Goal: Information Seeking & Learning: Learn about a topic

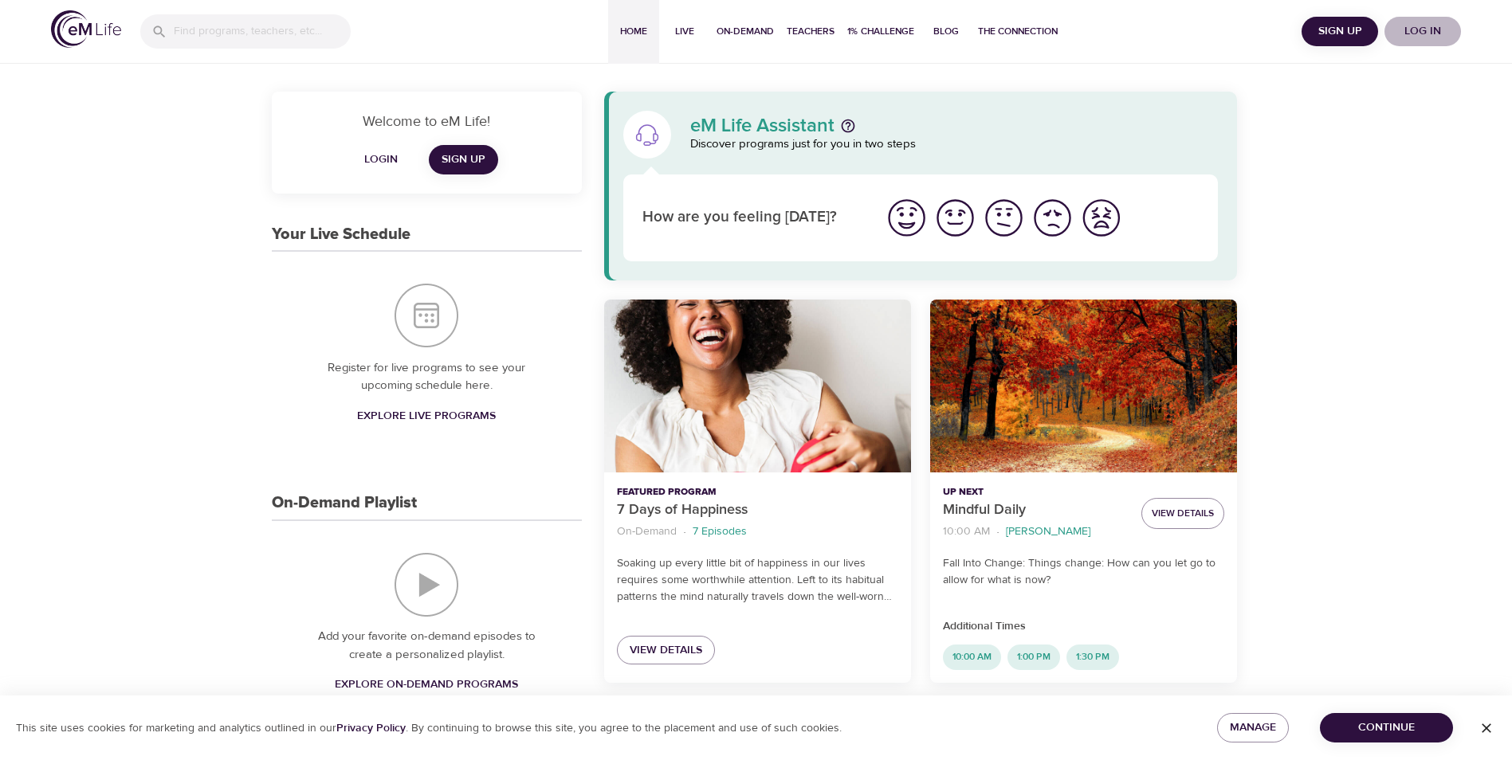
click at [1416, 27] on span "Log in" at bounding box center [1423, 32] width 64 height 20
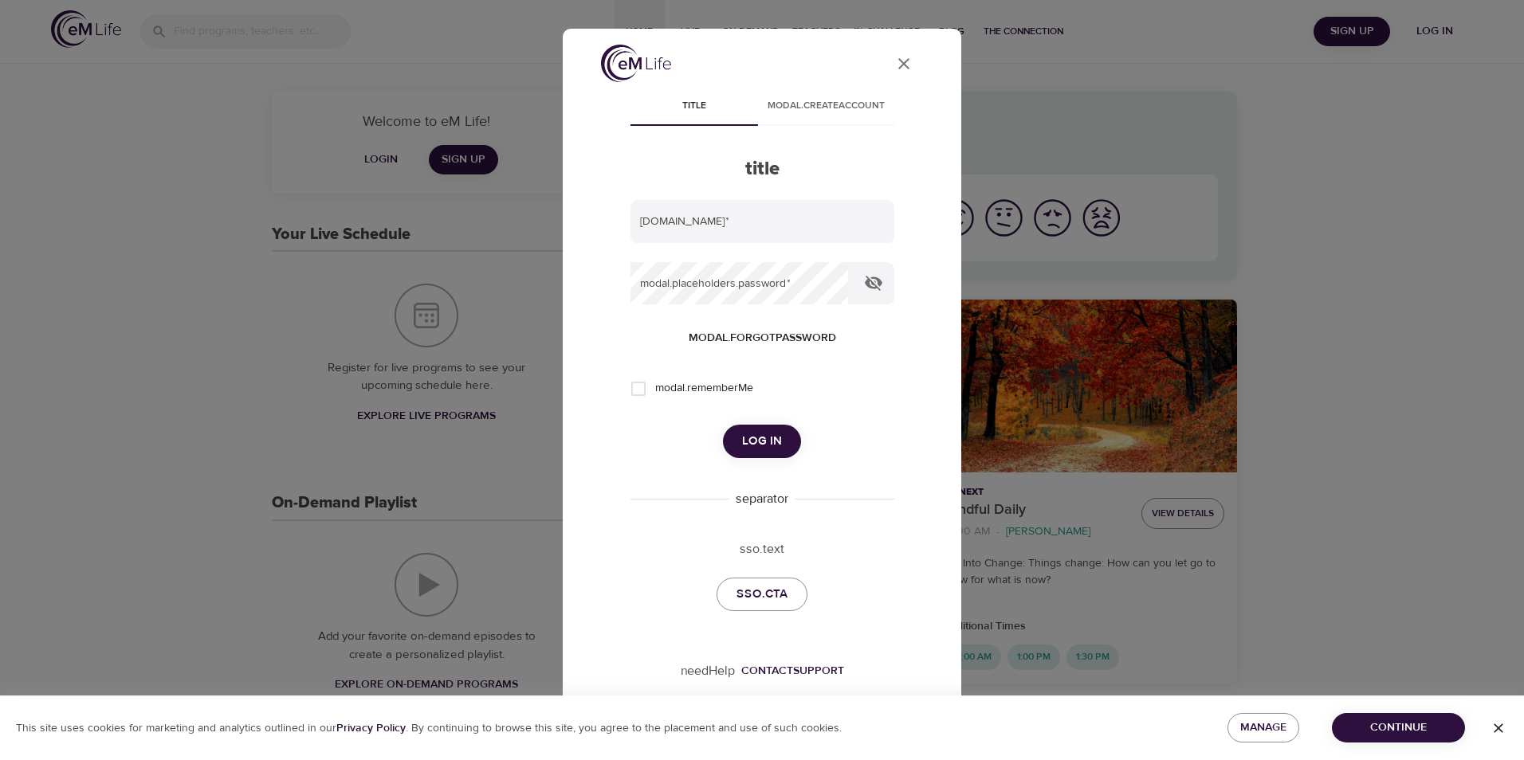
type input "[PERSON_NAME][EMAIL_ADDRESS][DOMAIN_NAME]"
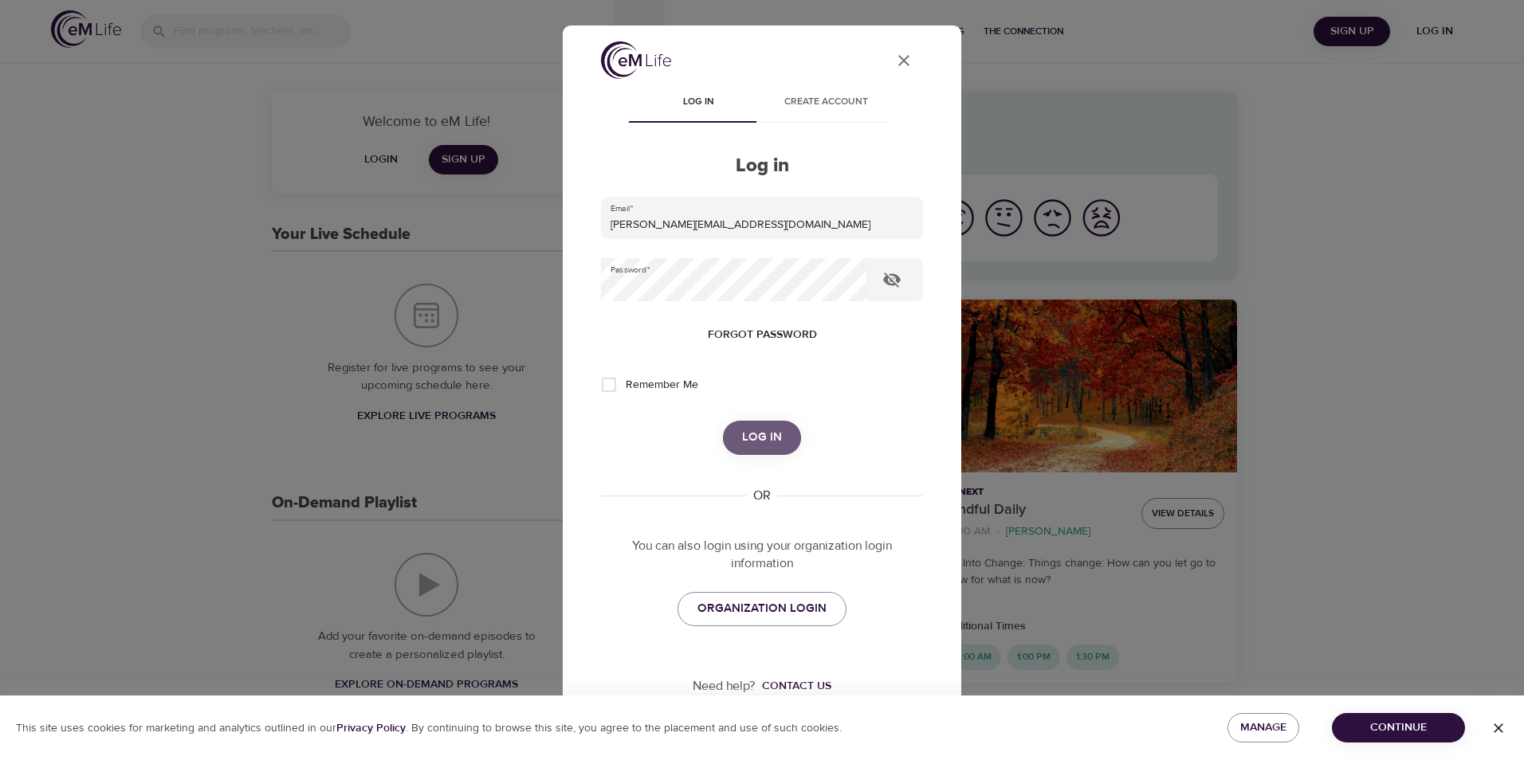
click at [763, 421] on button "Log in" at bounding box center [762, 437] width 78 height 33
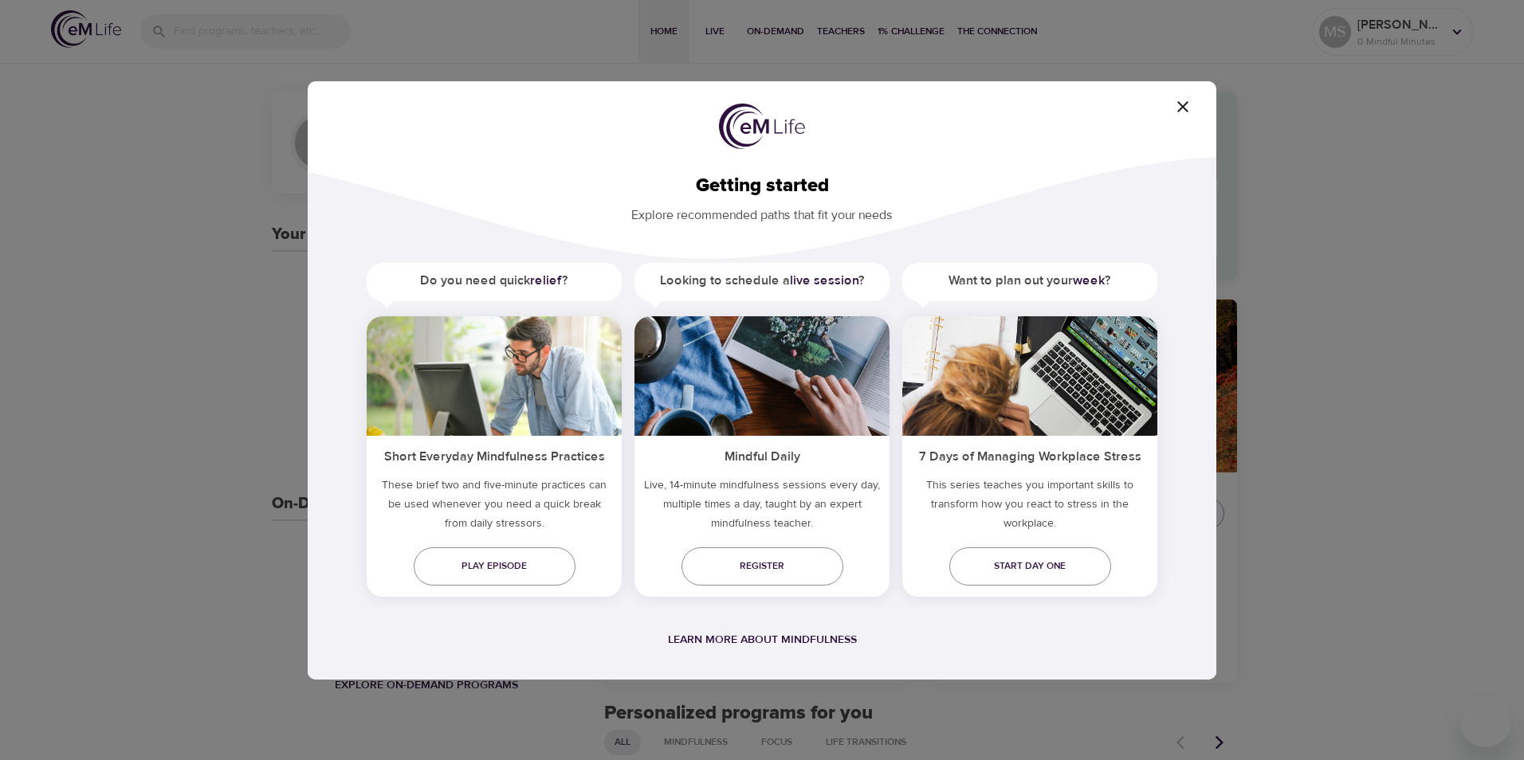
click at [1174, 124] on div "Getting started Explore recommended paths that fit your needs Do you need quick…" at bounding box center [762, 380] width 909 height 599
click at [1176, 108] on icon "button" at bounding box center [1182, 106] width 19 height 19
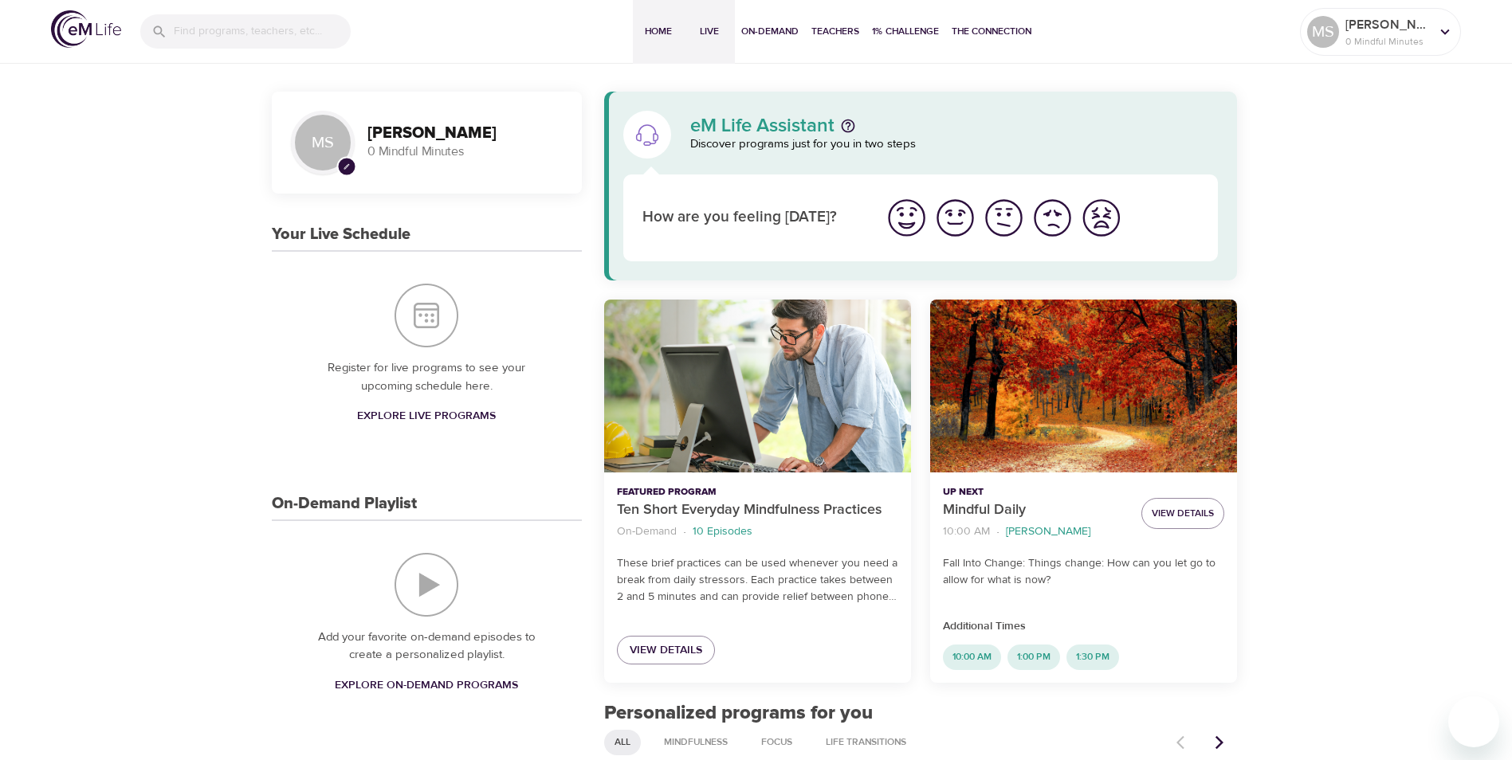
click at [708, 34] on span "Live" at bounding box center [709, 31] width 38 height 17
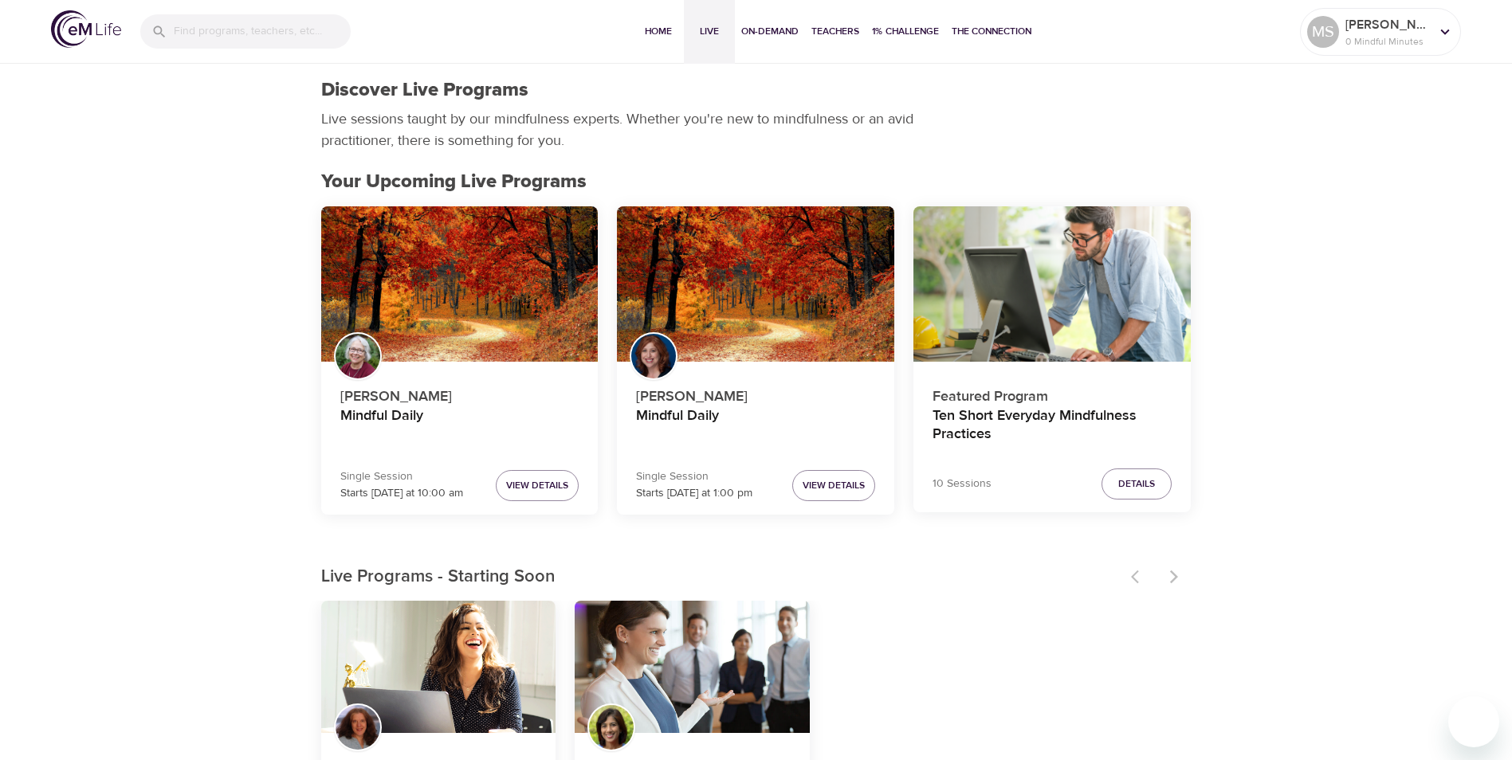
click at [1176, 575] on div at bounding box center [1157, 577] width 70 height 35
click at [1024, 590] on p "Live Programs - Starting Soon" at bounding box center [721, 577] width 800 height 26
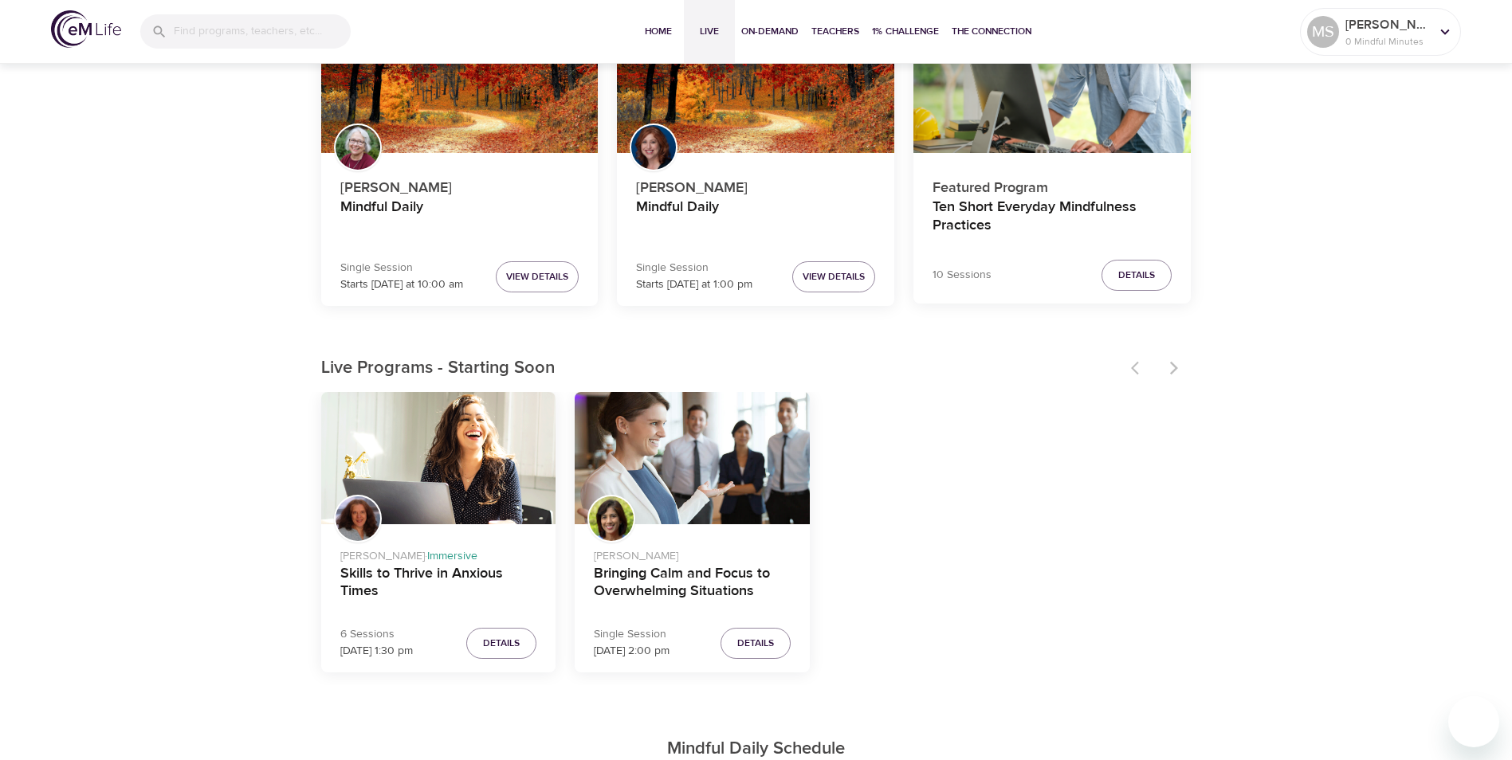
scroll to position [319, 0]
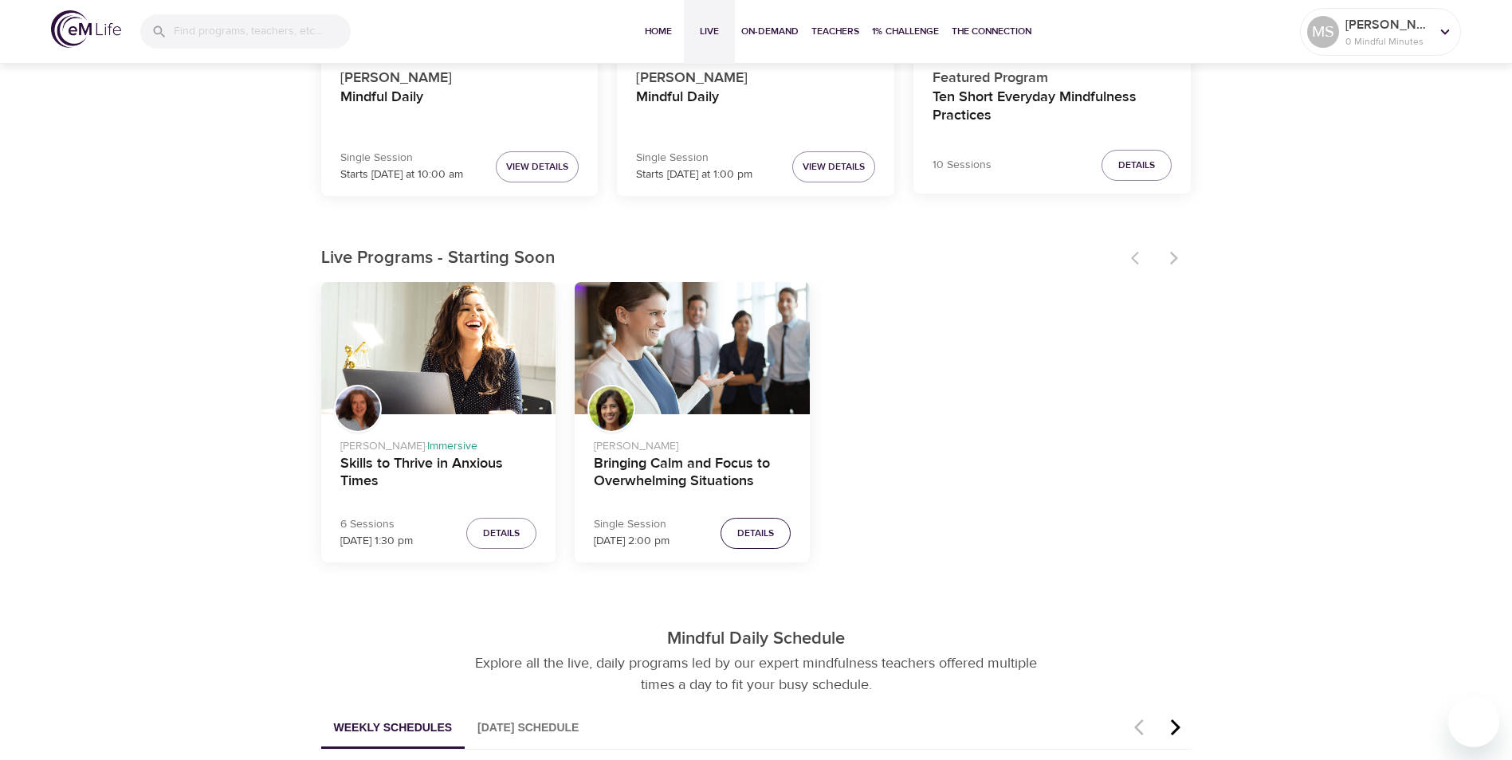
click at [772, 540] on span "Details" at bounding box center [755, 533] width 37 height 17
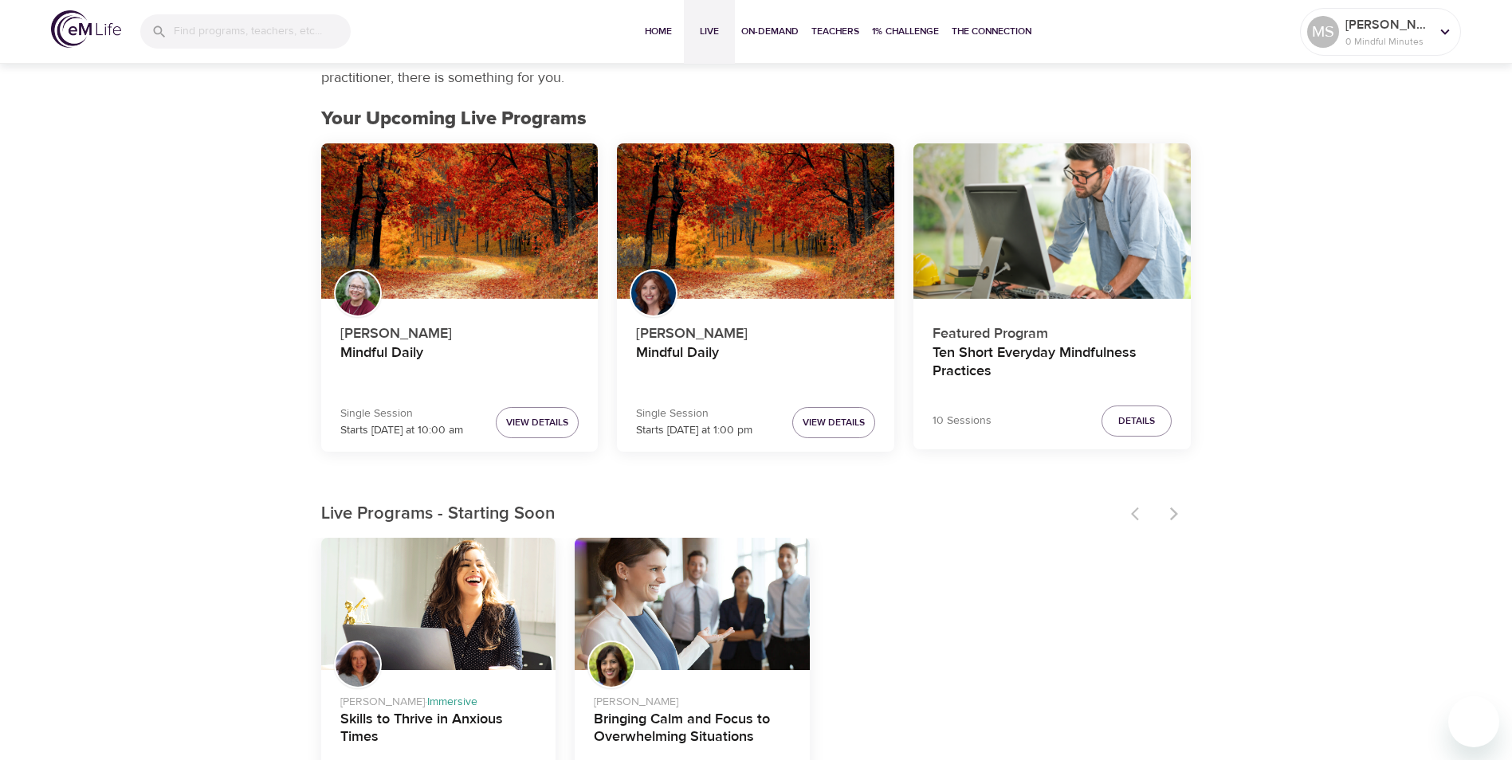
scroll to position [159, 0]
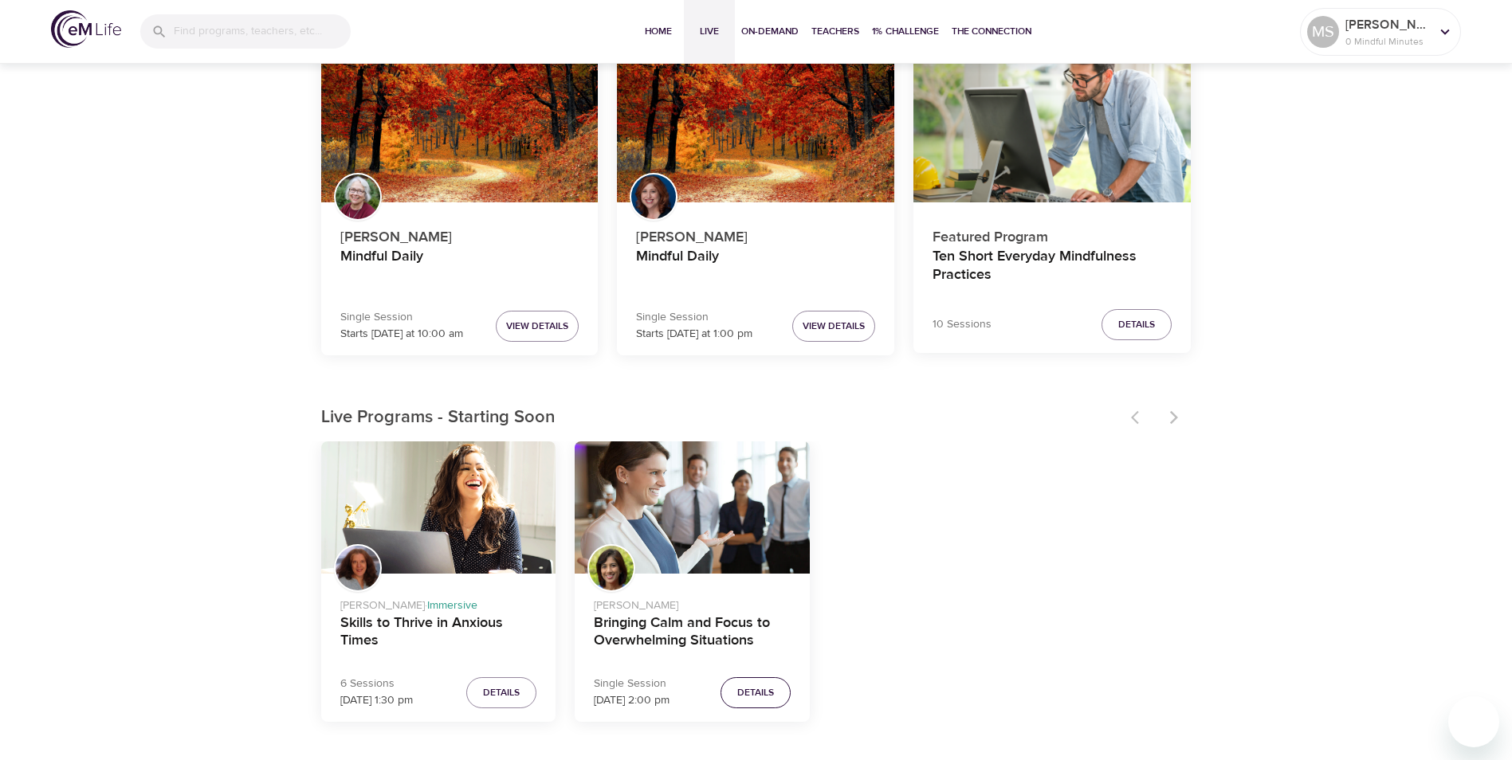
click at [758, 686] on span "Details" at bounding box center [755, 693] width 37 height 17
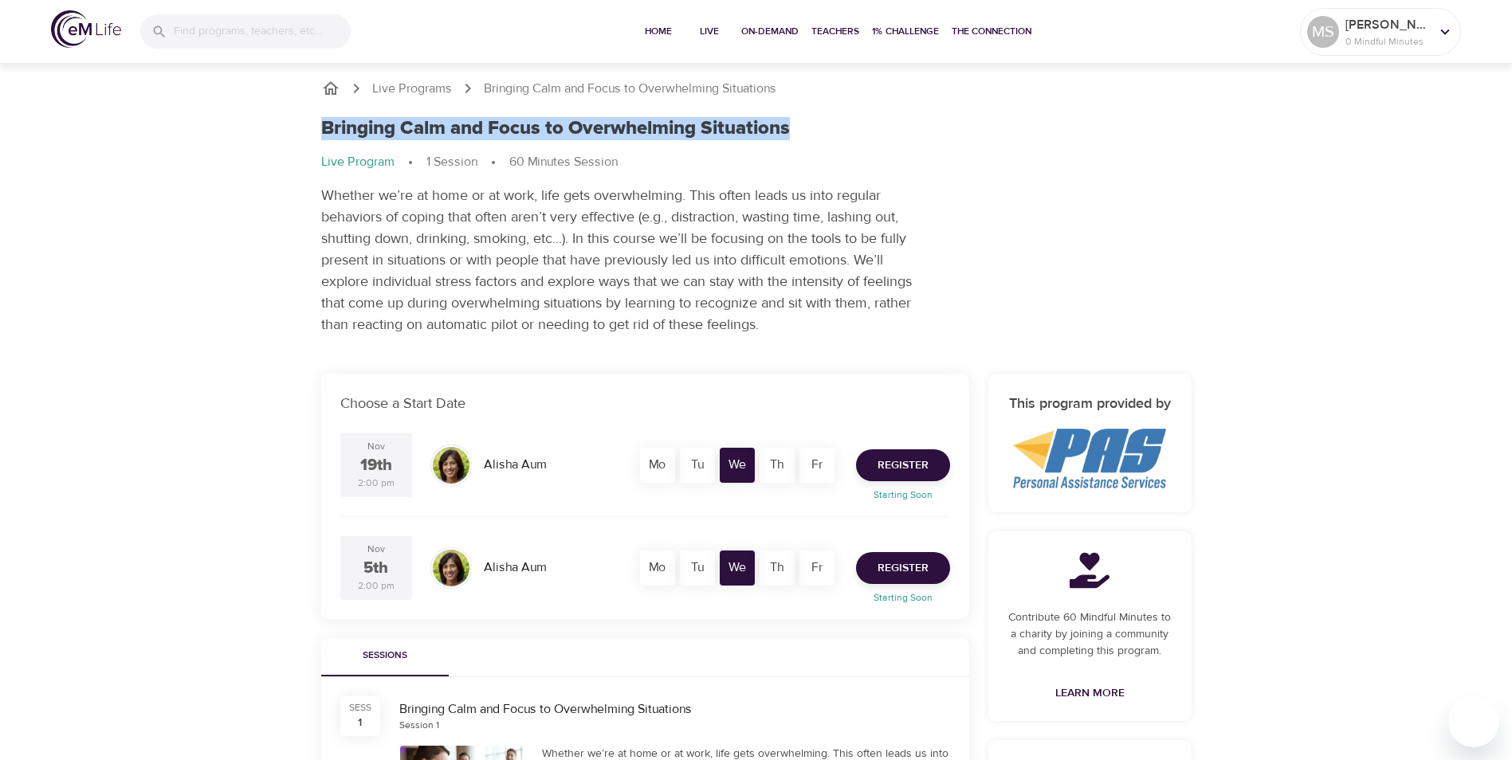
drag, startPoint x: 323, startPoint y: 128, endPoint x: 822, endPoint y: 126, distance: 499.0
click at [822, 126] on div "Bringing Calm and Focus to Overwhelming Situations" at bounding box center [756, 128] width 871 height 23
copy h1 "Bringing Calm and Focus to Overwhelming Situations"
click at [582, 490] on div "[PERSON_NAME]" at bounding box center [525, 465] width 200 height 53
click at [731, 278] on p "Whether we’re at home or at work, life gets overwhelming. This often leads us i…" at bounding box center [620, 260] width 598 height 151
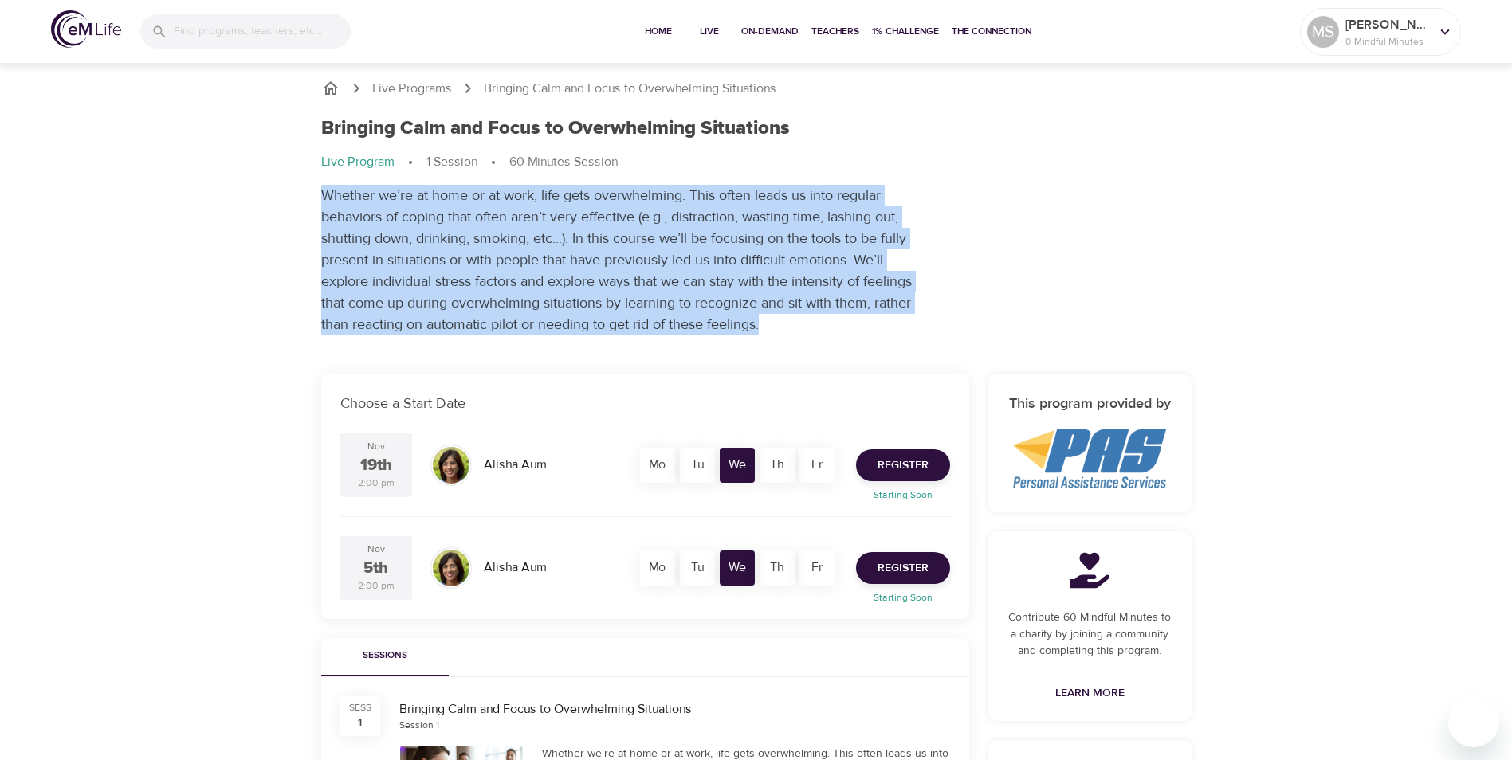
drag, startPoint x: 785, startPoint y: 322, endPoint x: 306, endPoint y: 198, distance: 495.0
click at [306, 198] on div "Live Programs Bringing Calm and Focus to Overwhelming Situations Bringing Calm …" at bounding box center [756, 207] width 909 height 295
copy p "Whether we’re at home or at work, life gets overwhelming. This often leads us i…"
click at [1091, 317] on div "Bringing Calm and Focus to Overwhelming Situations Live Program 1 Session 60 Mi…" at bounding box center [757, 227] width 890 height 238
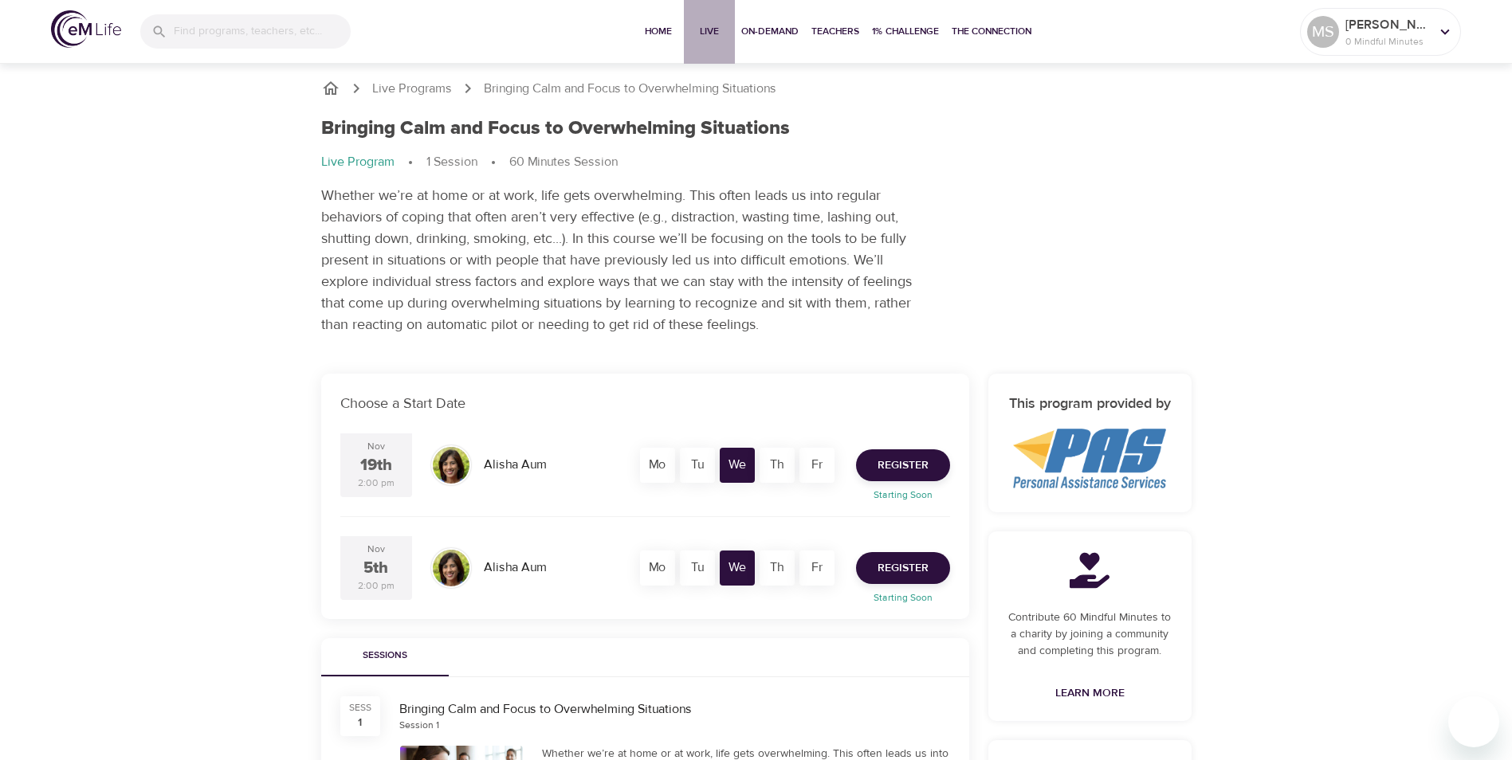
click at [710, 30] on span "Live" at bounding box center [709, 31] width 38 height 17
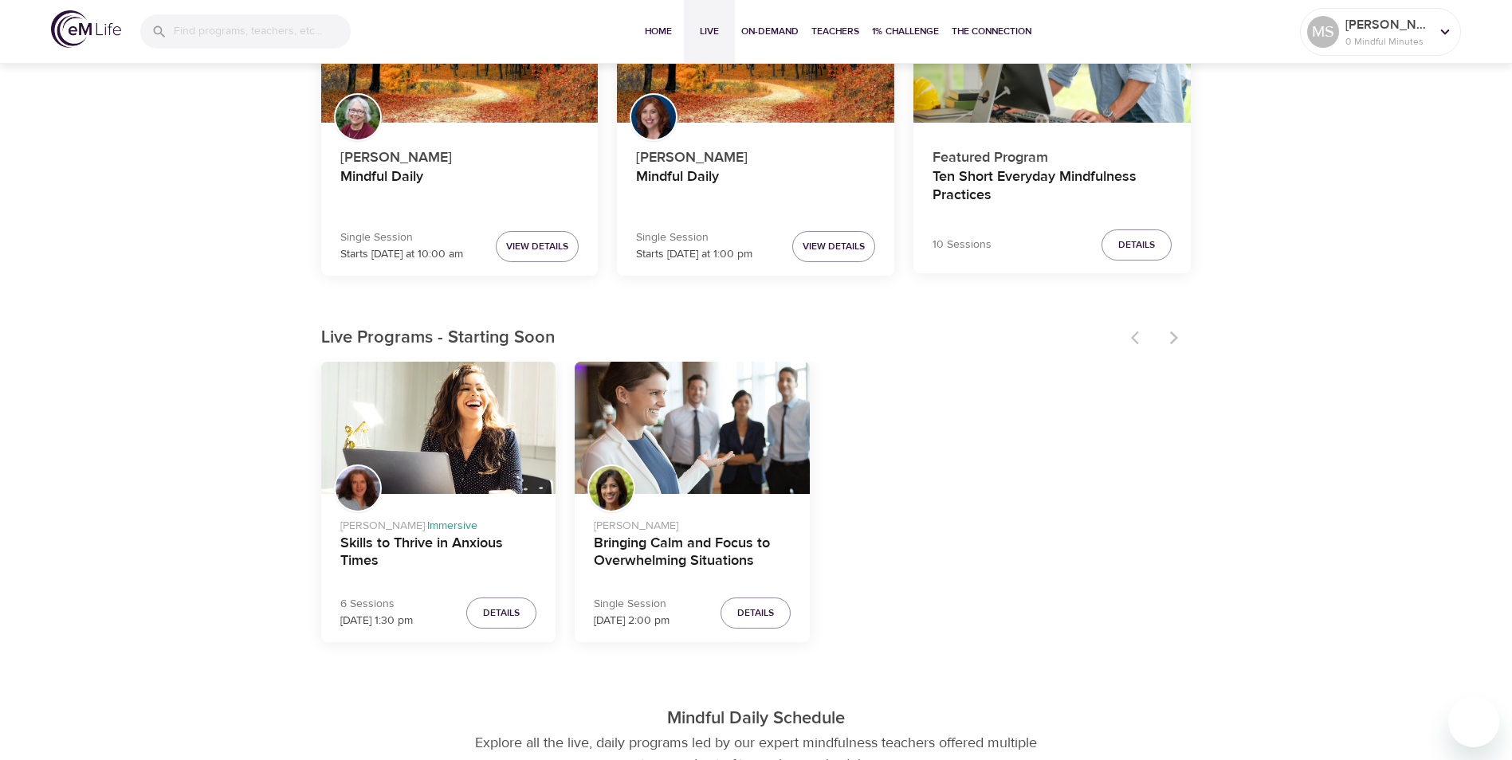
scroll to position [159, 0]
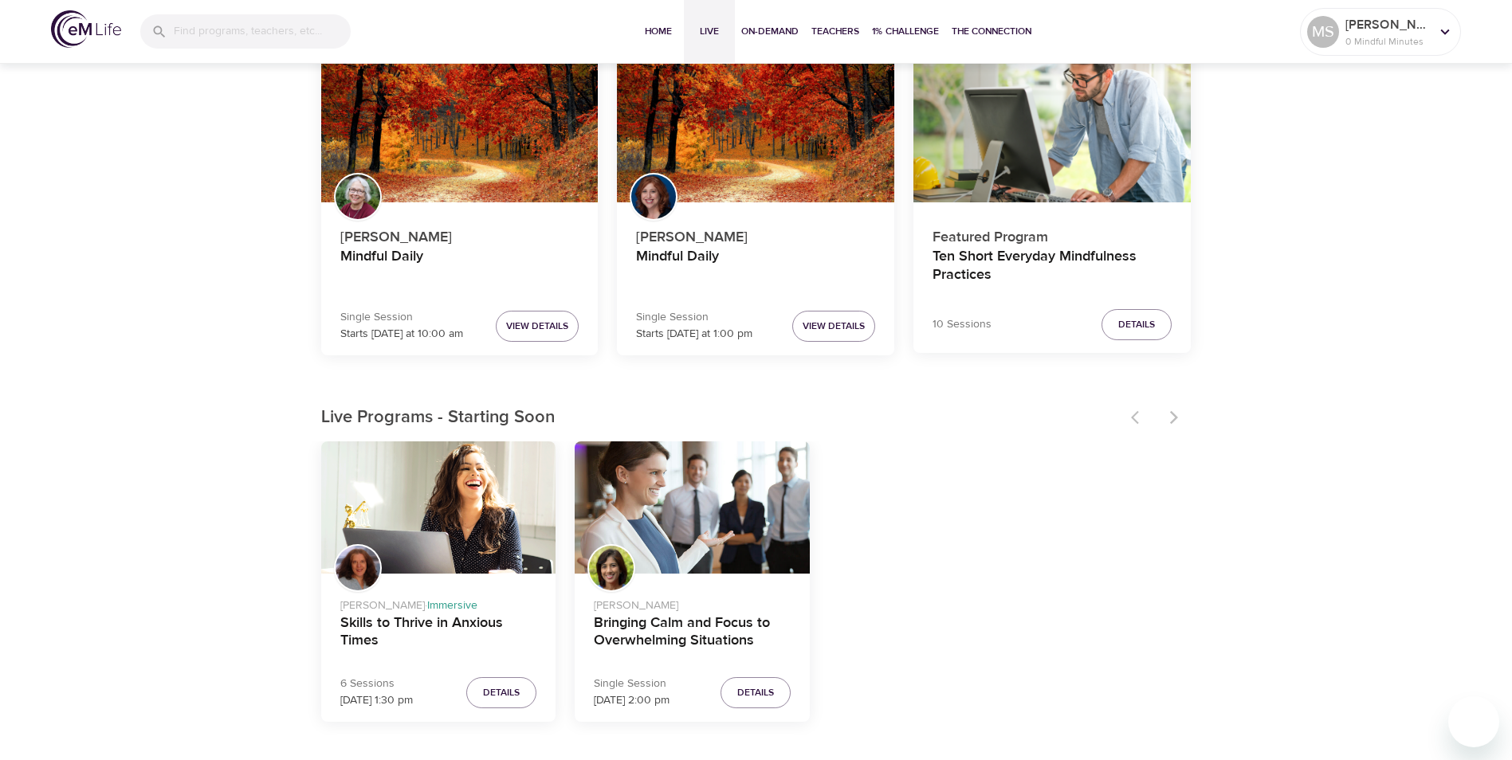
click at [913, 565] on div "[PERSON_NAME] · Immersive Skills to Thrive in Anxious Times 6 Sessions [DATE] 1…" at bounding box center [756, 588] width 871 height 293
